Goal: Task Accomplishment & Management: Manage account settings

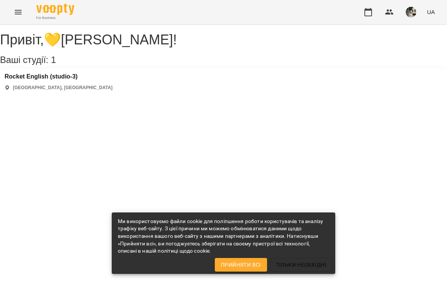
click at [361, 13] on button "button" at bounding box center [368, 12] width 18 height 18
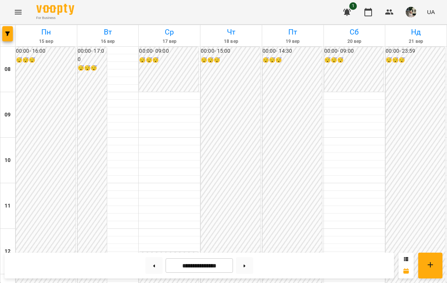
scroll to position [433, 0]
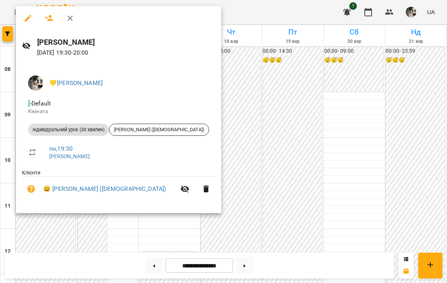
click at [227, 144] on div at bounding box center [223, 141] width 447 height 283
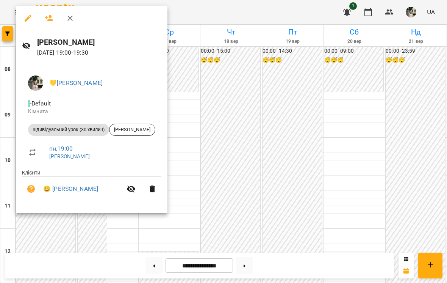
click at [225, 161] on div at bounding box center [223, 141] width 447 height 283
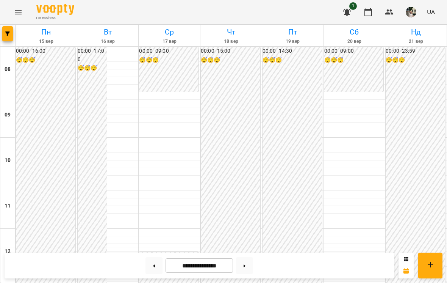
scroll to position [386, 0]
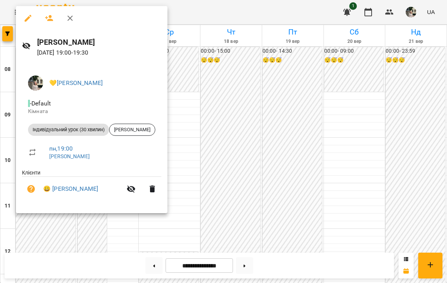
click at [102, 239] on div at bounding box center [223, 141] width 447 height 283
